Goal: Find specific page/section: Find specific page/section

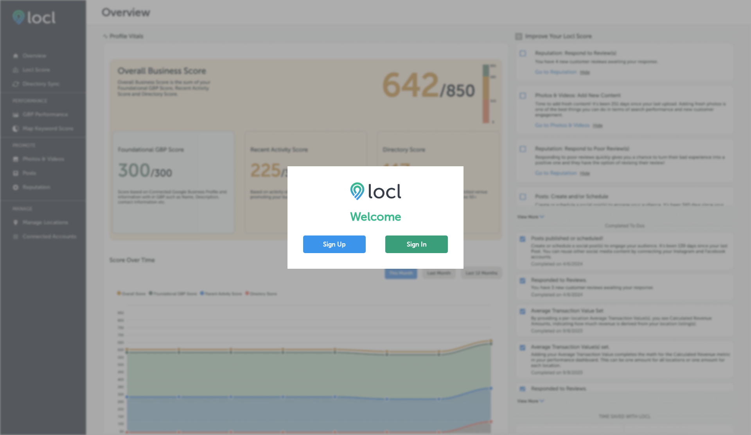
click at [427, 245] on button "Sign In" at bounding box center [416, 244] width 63 height 18
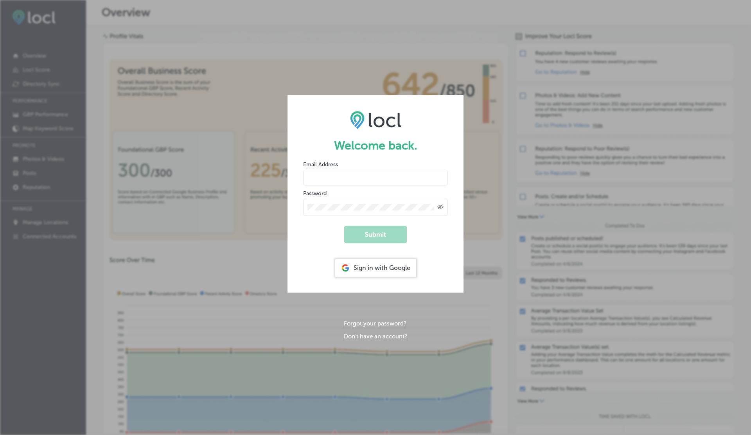
click at [369, 172] on input "email" at bounding box center [375, 178] width 145 height 16
type input "c"
type input "[EMAIL_ADDRESS][DOMAIN_NAME]"
click at [344, 226] on button "Submit" at bounding box center [375, 235] width 63 height 18
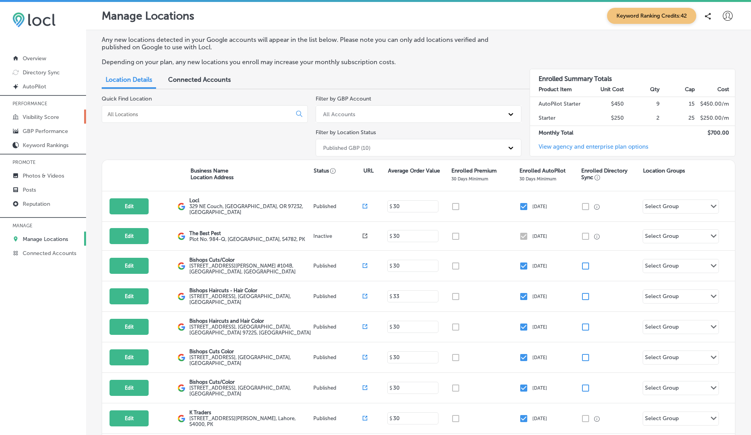
click at [50, 112] on link "Visibility Score" at bounding box center [43, 116] width 86 height 14
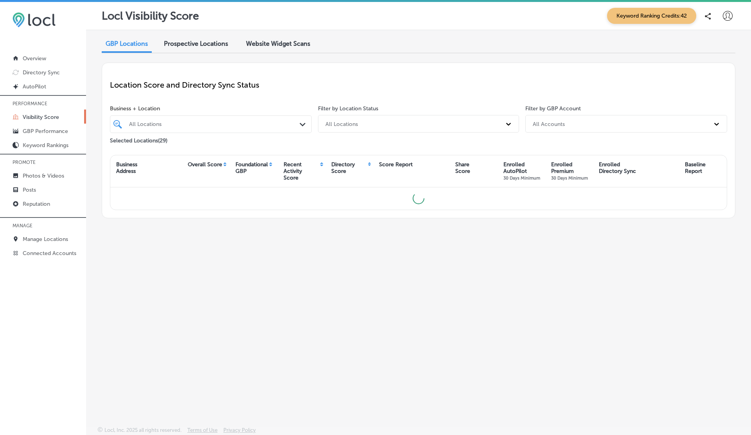
click at [296, 45] on span "Website Widget Scans" at bounding box center [278, 43] width 64 height 7
